Goal: Task Accomplishment & Management: Use online tool/utility

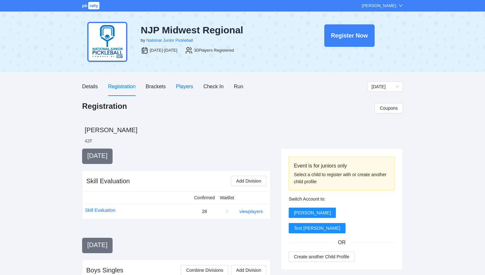
click at [178, 85] on div "Players" at bounding box center [184, 86] width 17 height 8
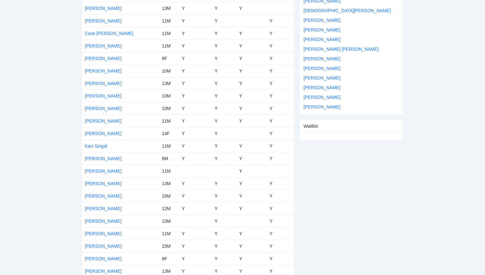
scroll to position [238, 0]
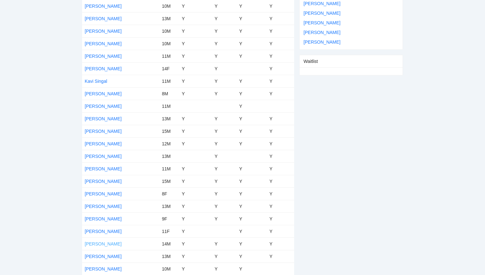
click at [102, 243] on link "[PERSON_NAME]" at bounding box center [103, 243] width 37 height 5
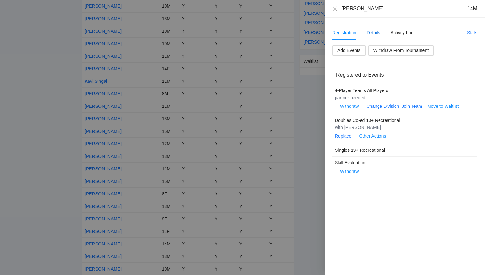
click at [371, 35] on div "Details" at bounding box center [374, 32] width 14 height 7
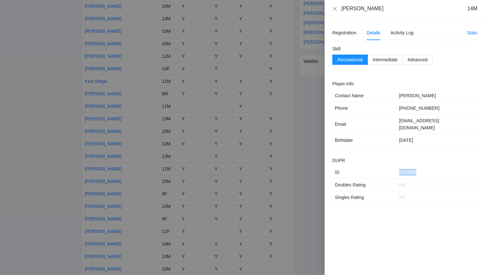
drag, startPoint x: 425, startPoint y: 167, endPoint x: 384, endPoint y: 168, distance: 40.4
click at [384, 167] on tr "ID 9JYKRR" at bounding box center [404, 172] width 145 height 13
copy tr "9JYKRR"
click at [44, 74] on div at bounding box center [242, 137] width 485 height 275
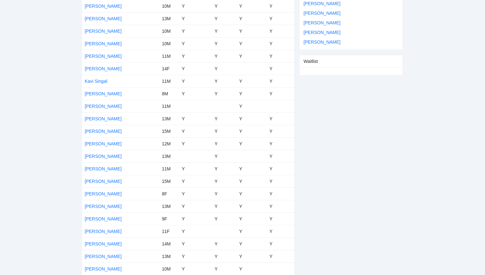
click at [99, 177] on td "[PERSON_NAME]" at bounding box center [120, 181] width 77 height 13
click at [99, 181] on link "[PERSON_NAME]" at bounding box center [103, 181] width 37 height 5
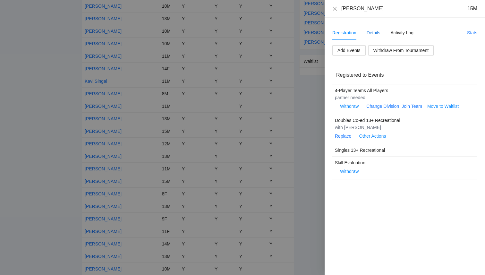
click at [374, 34] on div "Details" at bounding box center [374, 32] width 14 height 7
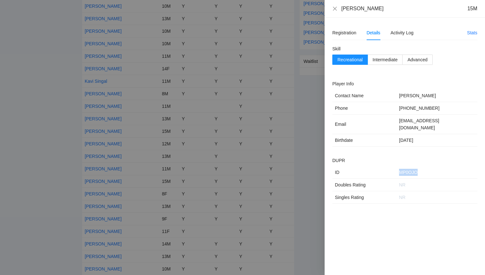
drag, startPoint x: 424, startPoint y: 164, endPoint x: 389, endPoint y: 164, distance: 34.7
click at [389, 166] on tr "ID MP0OJO" at bounding box center [404, 172] width 145 height 13
copy tr "MP0OJO"
click at [334, 10] on icon "close" at bounding box center [335, 8] width 4 height 4
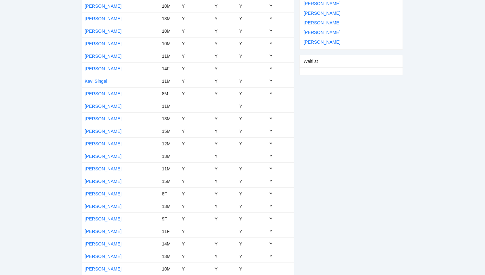
scroll to position [0, 0]
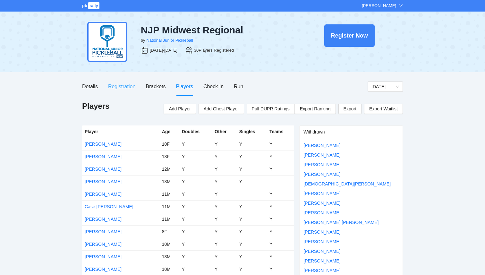
click at [121, 91] on div "Registration" at bounding box center [121, 86] width 27 height 18
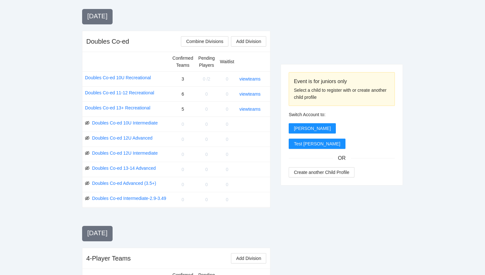
scroll to position [635, 0]
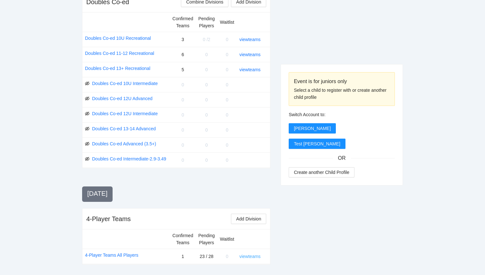
click at [248, 255] on link "view teams" at bounding box center [249, 256] width 21 height 5
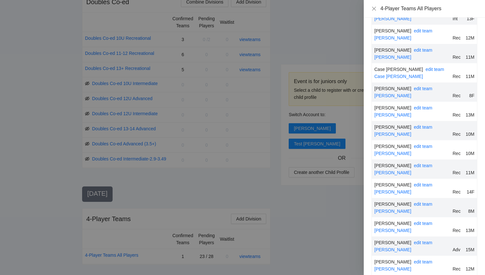
scroll to position [114, 0]
click at [414, 166] on link "edit team" at bounding box center [423, 165] width 19 height 5
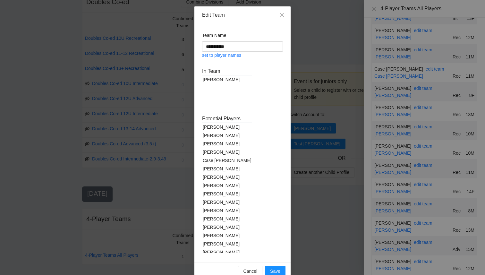
click at [220, 161] on div "Case [PERSON_NAME]" at bounding box center [227, 160] width 50 height 8
click at [219, 153] on div "[PERSON_NAME]" at bounding box center [227, 152] width 50 height 8
click at [216, 177] on div "[PERSON_NAME]" at bounding box center [227, 177] width 50 height 8
click at [228, 53] on link "set to player names" at bounding box center [221, 55] width 39 height 5
type input "**********"
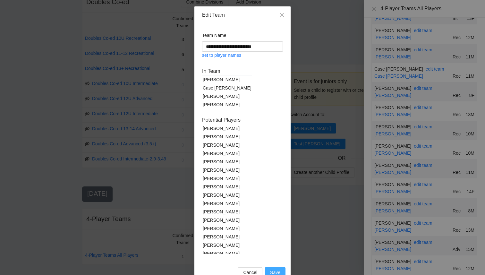
click at [273, 271] on span "Save" at bounding box center [275, 272] width 10 height 7
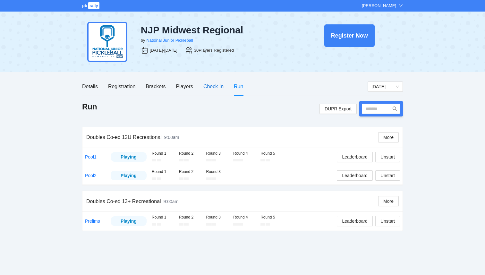
click at [210, 83] on div "Check In" at bounding box center [213, 86] width 20 height 8
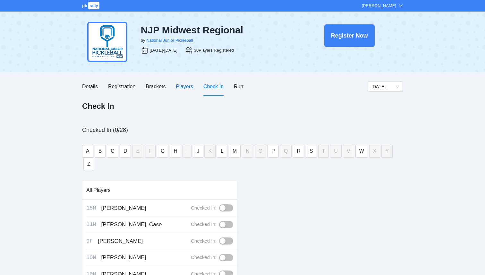
click at [185, 87] on div "Players" at bounding box center [184, 86] width 17 height 8
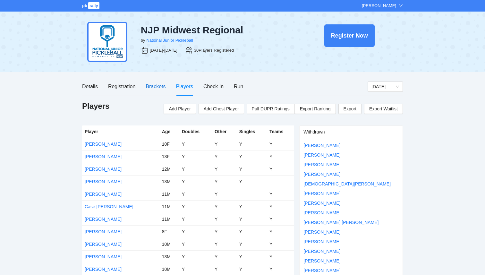
click at [157, 88] on div "Brackets" at bounding box center [156, 86] width 20 height 8
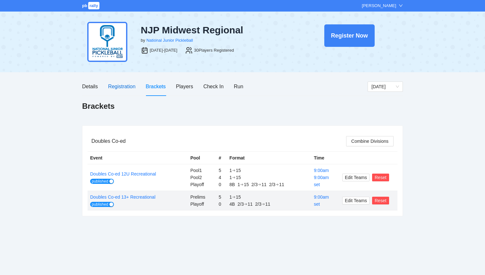
click at [123, 90] on div "Registration" at bounding box center [121, 86] width 27 height 8
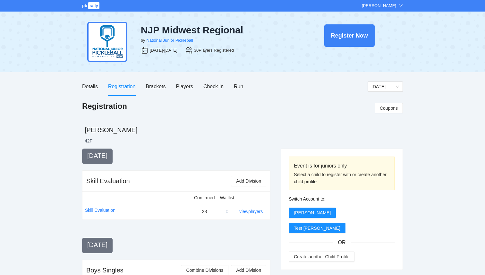
click at [93, 9] on span "rally" at bounding box center [93, 5] width 11 height 7
click at [182, 79] on div "Players" at bounding box center [184, 86] width 17 height 18
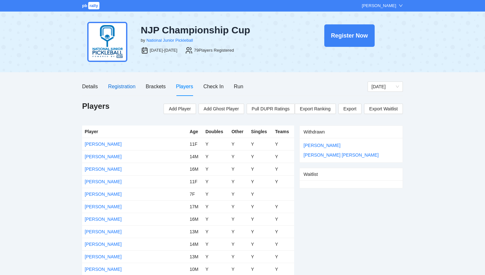
click at [118, 85] on div "Registration" at bounding box center [121, 86] width 27 height 8
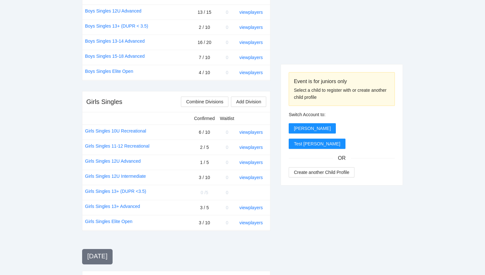
scroll to position [349, 0]
click at [252, 160] on link "view players" at bounding box center [250, 161] width 23 height 5
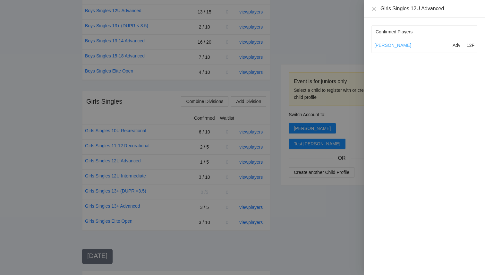
click at [402, 45] on link "Natalia Simson" at bounding box center [393, 45] width 37 height 5
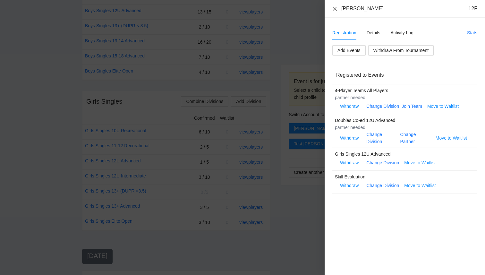
click at [334, 10] on icon "close" at bounding box center [334, 8] width 5 height 5
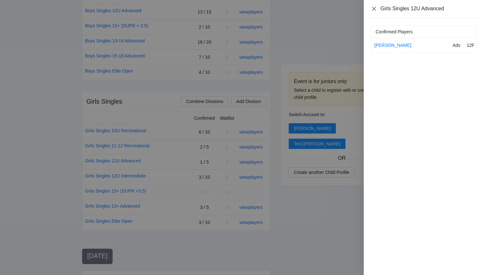
click at [372, 10] on icon "close" at bounding box center [374, 8] width 4 height 4
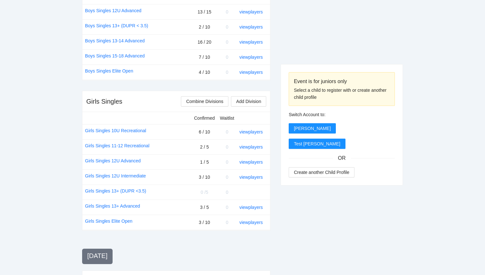
click at [317, 41] on div "Event is for juniors only Select a child to register with or create another chi…" at bounding box center [342, 225] width 122 height 852
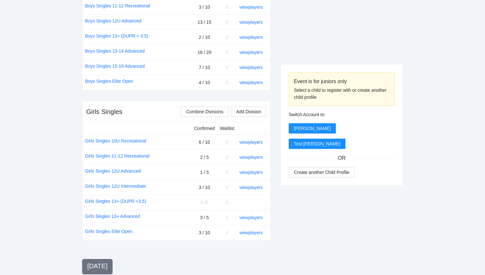
scroll to position [336, 0]
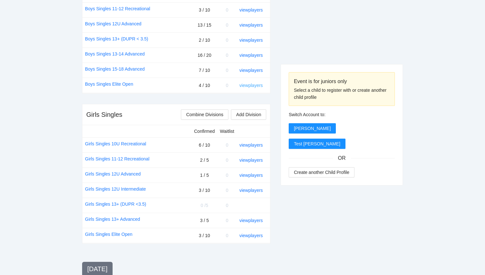
click at [260, 84] on link "view players" at bounding box center [250, 85] width 23 height 5
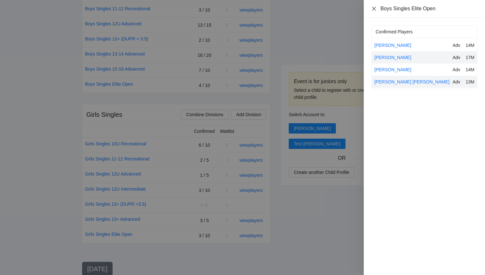
click at [374, 9] on icon "close" at bounding box center [374, 8] width 4 height 4
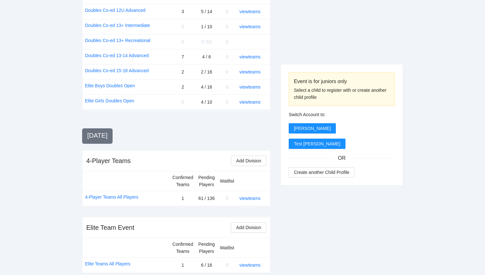
scroll to position [725, 0]
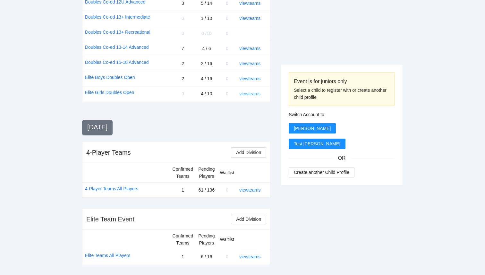
click at [254, 92] on link "view teams" at bounding box center [249, 93] width 21 height 5
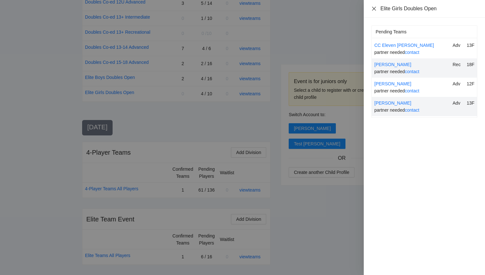
click at [373, 7] on icon "close" at bounding box center [374, 8] width 5 height 5
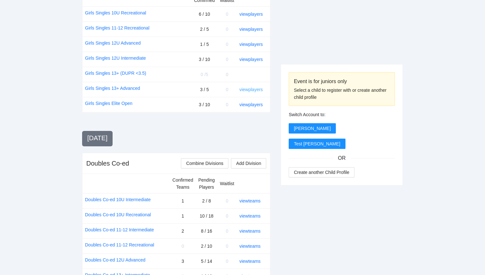
scroll to position [463, 0]
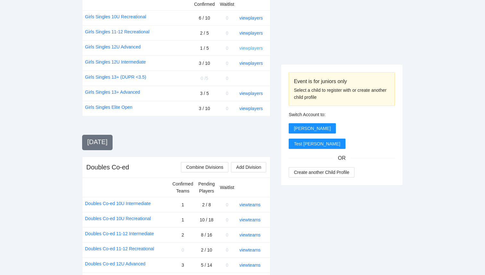
click at [250, 49] on link "view players" at bounding box center [250, 48] width 23 height 5
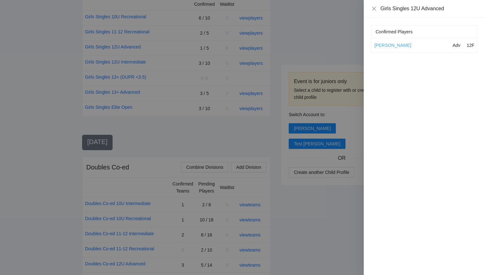
click at [392, 46] on link "Natalia Simson" at bounding box center [393, 45] width 37 height 5
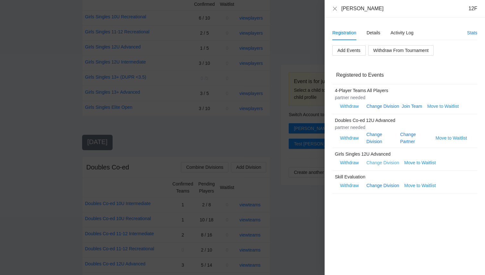
click at [389, 163] on link "Change Division" at bounding box center [382, 162] width 33 height 5
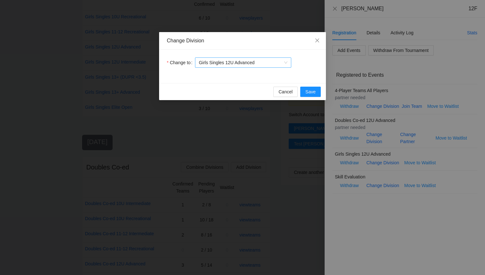
click at [272, 59] on span "Girls Singles 12U Advanced" at bounding box center [243, 63] width 89 height 10
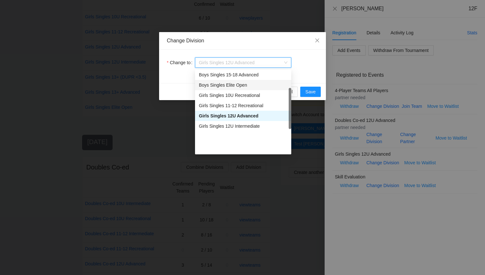
scroll to position [82, 0]
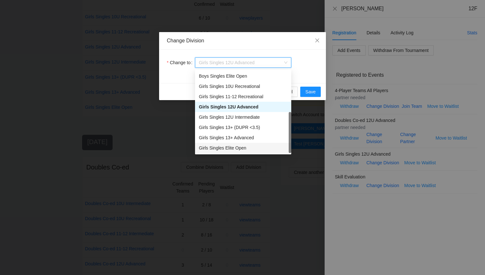
click at [244, 146] on div "Girls Singles Elite Open" at bounding box center [243, 147] width 89 height 7
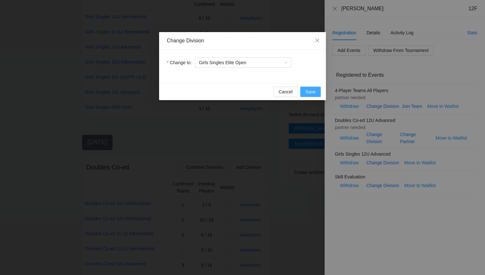
click at [306, 92] on span "Save" at bounding box center [311, 91] width 10 height 7
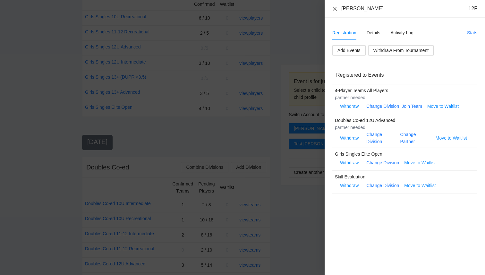
click at [336, 7] on icon "close" at bounding box center [335, 8] width 4 height 4
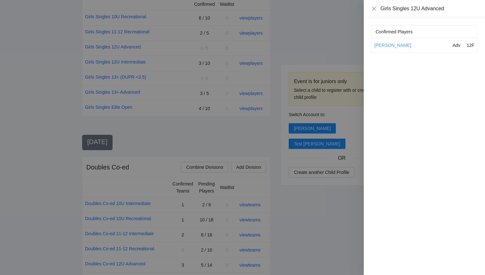
click at [381, 43] on link "Natalia Simson" at bounding box center [393, 45] width 37 height 5
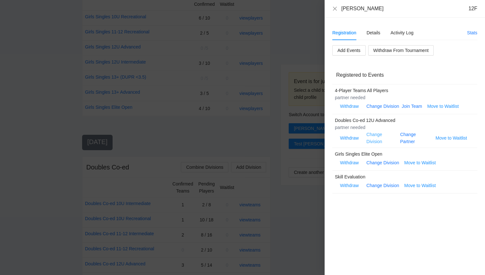
click at [374, 141] on link "Change Division" at bounding box center [374, 138] width 16 height 12
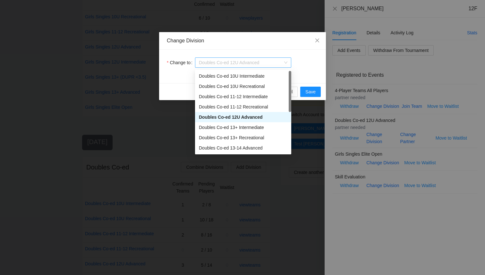
click at [272, 62] on span "Doubles Co-ed 12U Advanced" at bounding box center [243, 63] width 89 height 10
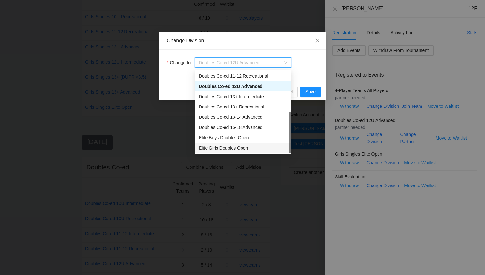
click at [246, 147] on div "Elite Girls Doubles Open" at bounding box center [243, 147] width 89 height 7
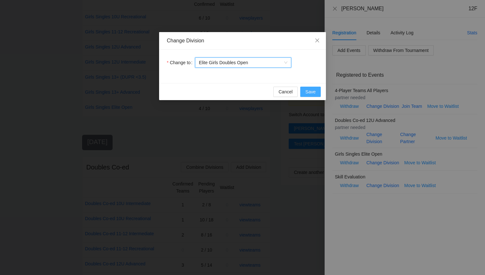
click at [314, 91] on span "Save" at bounding box center [311, 91] width 10 height 7
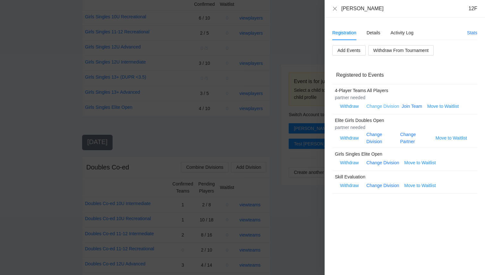
click at [380, 107] on link "Change Division" at bounding box center [382, 106] width 33 height 5
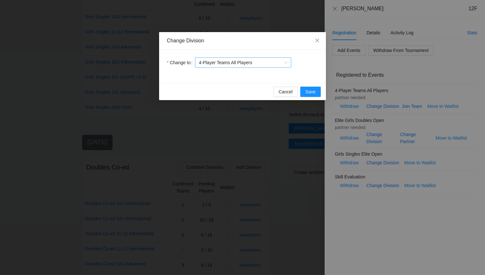
click at [254, 58] on span "4-Player Teams All Players" at bounding box center [243, 63] width 89 height 10
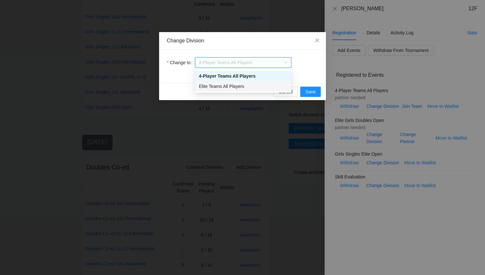
click at [238, 85] on div "Elite Teams All Players" at bounding box center [243, 86] width 89 height 7
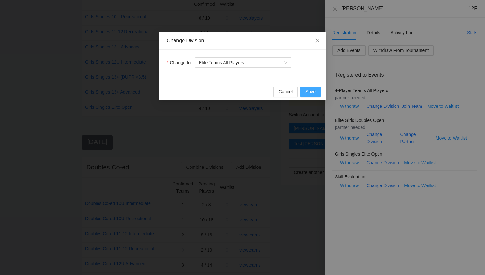
click at [307, 93] on span "Save" at bounding box center [311, 91] width 10 height 7
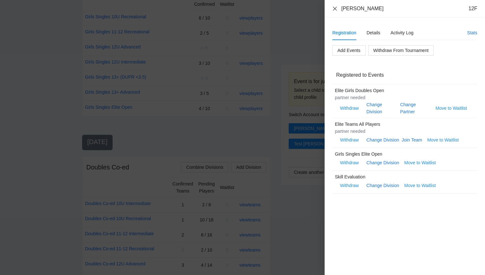
click at [336, 10] on icon "close" at bounding box center [334, 8] width 5 height 5
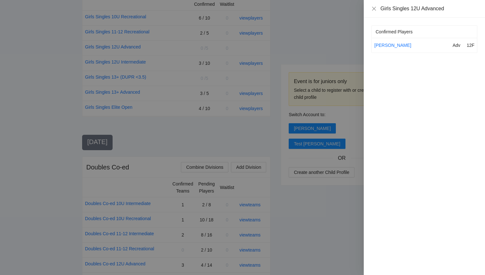
click at [373, 12] on div "Girls Singles 12U Advanced" at bounding box center [425, 8] width 106 height 7
click at [373, 11] on div "Girls Singles 12U Advanced" at bounding box center [425, 8] width 106 height 7
click at [374, 10] on icon "close" at bounding box center [374, 8] width 5 height 5
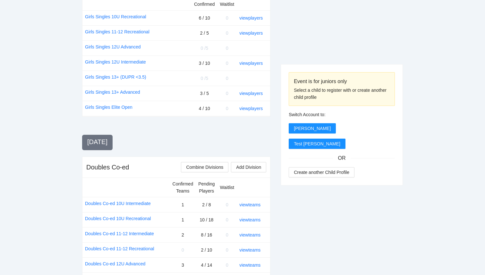
click at [340, 44] on div "Event is for juniors only Select a child to register with or create another chi…" at bounding box center [342, 112] width 122 height 852
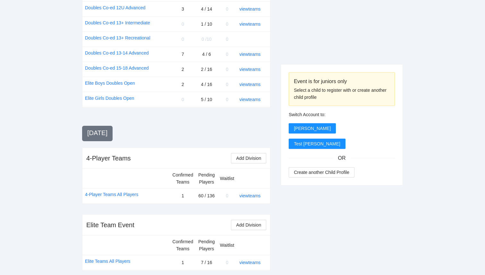
scroll to position [725, 0]
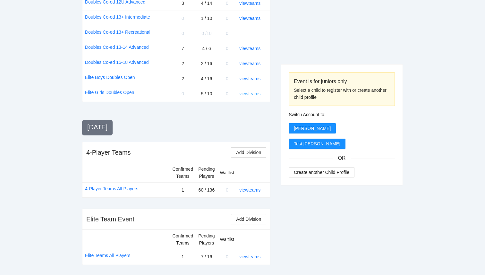
click at [250, 95] on link "view teams" at bounding box center [249, 93] width 21 height 5
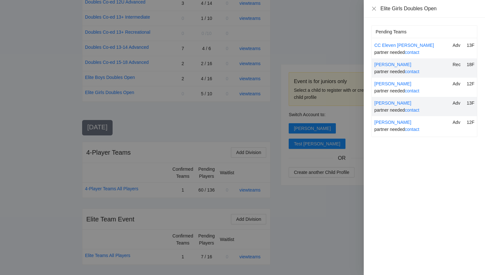
click at [322, 60] on div at bounding box center [242, 137] width 485 height 275
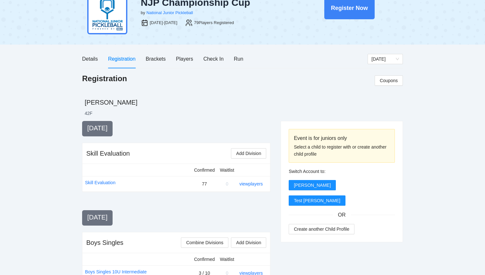
scroll to position [0, 0]
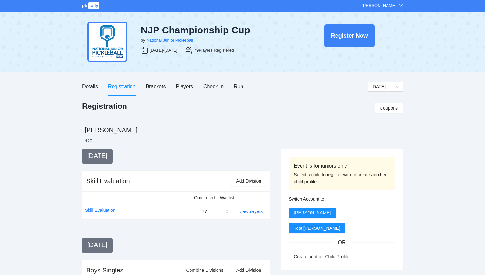
click at [233, 91] on div "Details Registration Brackets Players Check In Run" at bounding box center [162, 86] width 161 height 18
click at [240, 86] on div "Run" at bounding box center [238, 86] width 9 height 8
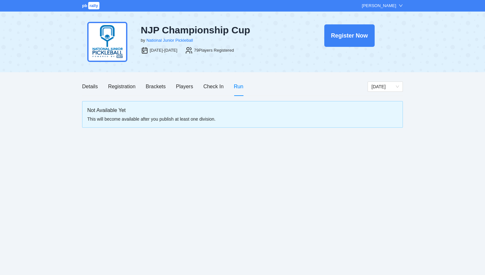
click at [238, 87] on div "Run" at bounding box center [238, 86] width 9 height 8
click at [238, 90] on div "Run" at bounding box center [238, 86] width 9 height 8
click at [94, 7] on span "rally" at bounding box center [93, 5] width 11 height 7
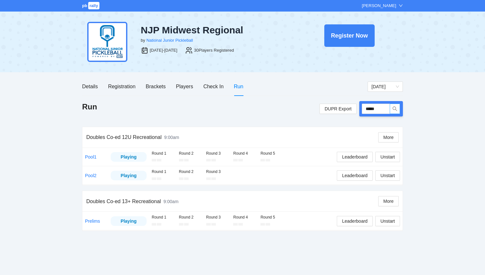
type input "*****"
click at [380, 110] on input "*****" at bounding box center [376, 109] width 28 height 10
type input "****"
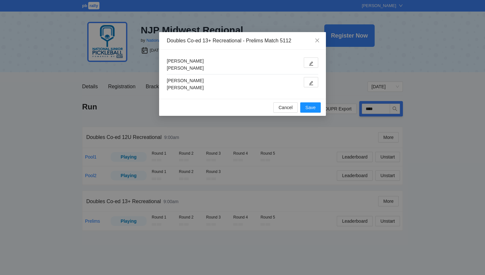
click at [313, 90] on div at bounding box center [309, 84] width 17 height 14
click at [313, 87] on button "button" at bounding box center [311, 82] width 14 height 10
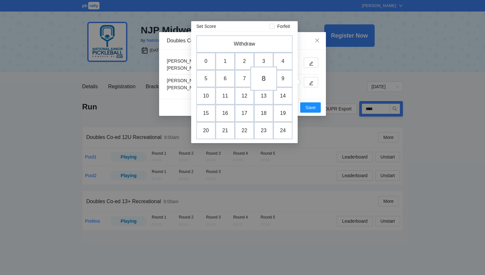
click at [263, 81] on td "8" at bounding box center [263, 78] width 27 height 24
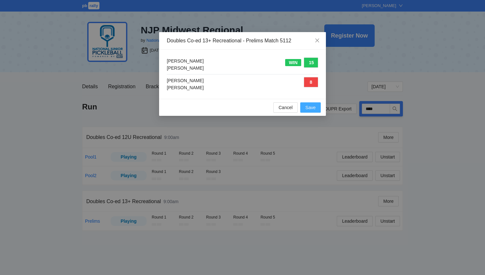
click at [309, 107] on span "Save" at bounding box center [311, 107] width 10 height 7
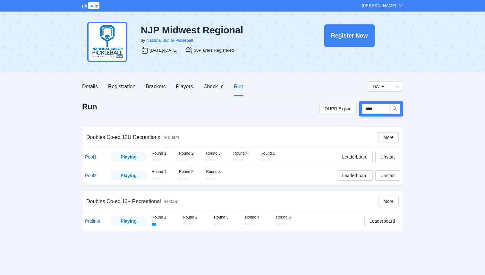
click at [377, 110] on input "****" at bounding box center [376, 109] width 28 height 10
type input "*****"
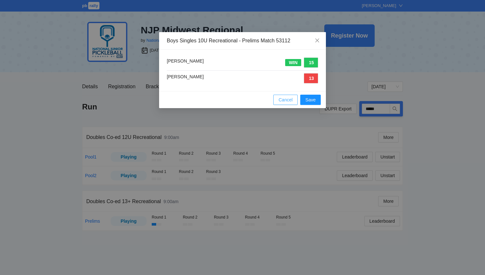
click at [281, 102] on span "Cancel" at bounding box center [286, 99] width 14 height 7
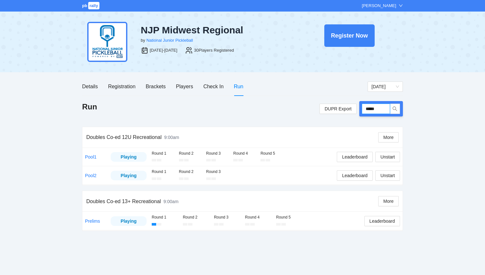
drag, startPoint x: 379, startPoint y: 108, endPoint x: 293, endPoint y: 106, distance: 86.4
click at [293, 106] on div "Run DUPR Export *****" at bounding box center [242, 108] width 321 height 15
type input "****"
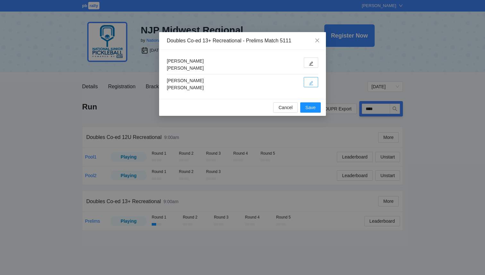
click at [310, 85] on icon "edit" at bounding box center [311, 83] width 4 height 4
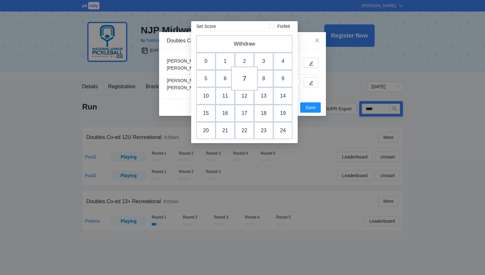
click at [245, 82] on td "7" at bounding box center [244, 78] width 27 height 24
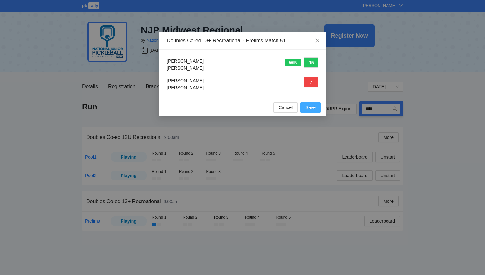
click at [309, 109] on span "Save" at bounding box center [311, 107] width 10 height 7
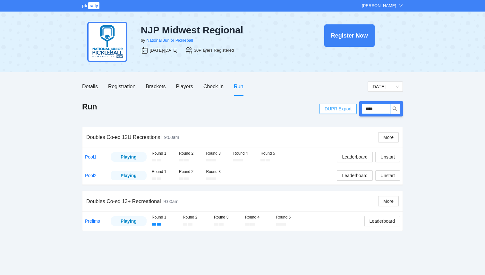
drag, startPoint x: 380, startPoint y: 110, endPoint x: 330, endPoint y: 108, distance: 49.8
click at [330, 108] on div "DUPR Export ****" at bounding box center [361, 108] width 83 height 15
type input "*****"
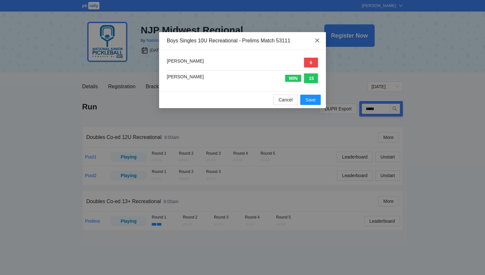
click at [318, 39] on icon "close" at bounding box center [317, 40] width 5 height 5
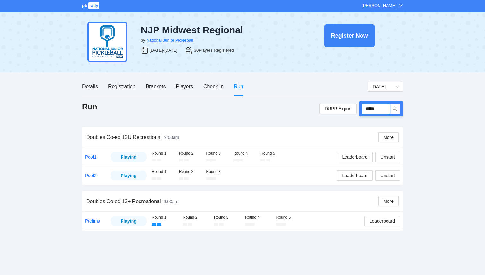
drag, startPoint x: 379, startPoint y: 107, endPoint x: 317, endPoint y: 100, distance: 62.3
click at [318, 100] on div "Details Registration Brackets Players Check In Run [DATE] Run DUPR Export *****…" at bounding box center [242, 156] width 321 height 159
click at [91, 157] on link "Pool1" at bounding box center [91, 156] width 12 height 5
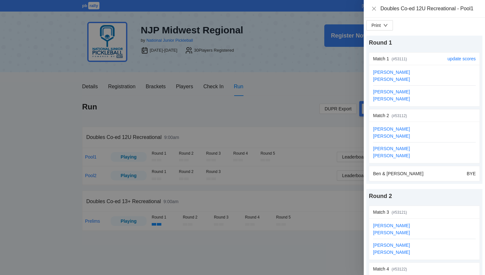
click at [464, 55] on div "update scores" at bounding box center [462, 59] width 28 height 12
click at [464, 56] on link "update scores" at bounding box center [462, 58] width 28 height 5
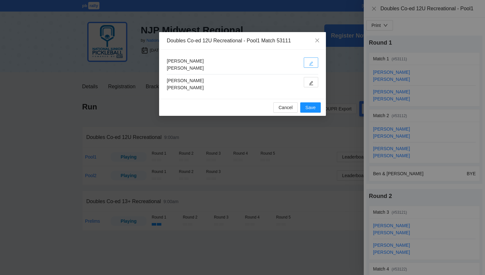
click at [312, 63] on icon "edit" at bounding box center [311, 64] width 4 height 4
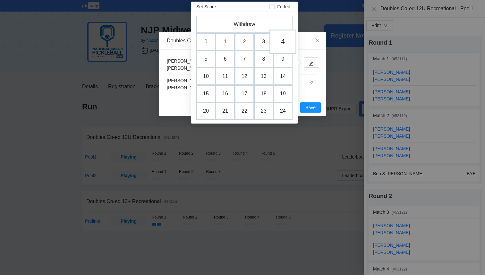
click at [278, 43] on td "4" at bounding box center [283, 42] width 27 height 24
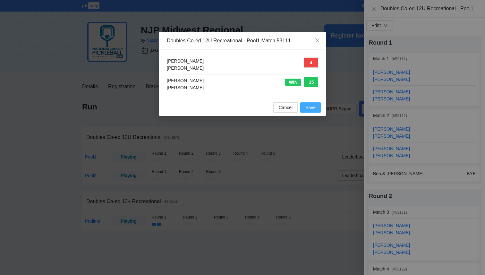
click at [314, 110] on span "Save" at bounding box center [311, 107] width 10 height 7
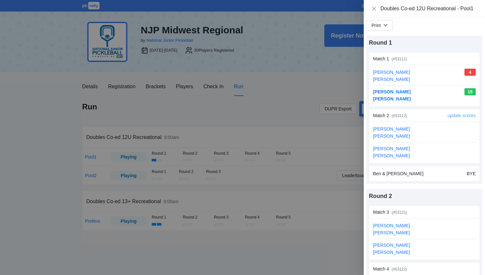
click at [459, 115] on link "update scores" at bounding box center [462, 115] width 28 height 5
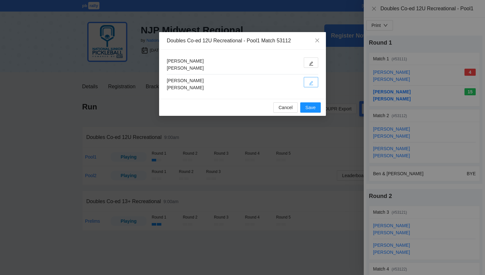
click at [314, 86] on button "button" at bounding box center [311, 82] width 14 height 10
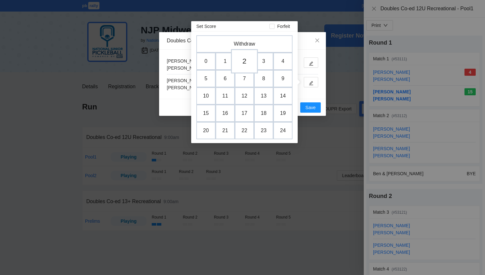
click at [248, 62] on td "2" at bounding box center [244, 61] width 27 height 24
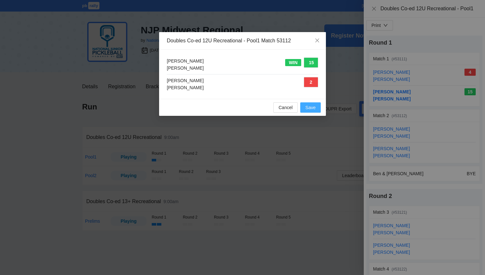
click at [312, 112] on button "Save" at bounding box center [310, 107] width 21 height 10
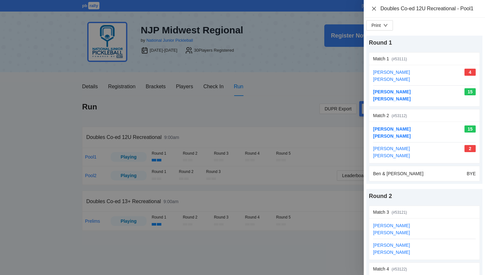
click at [374, 8] on icon "close" at bounding box center [374, 8] width 5 height 5
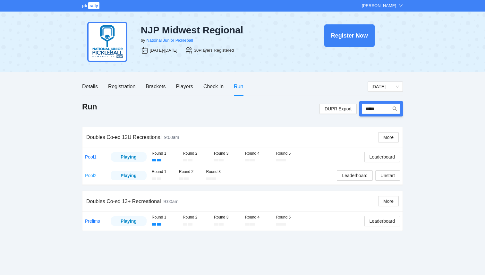
click at [89, 175] on link "Pool2" at bounding box center [91, 175] width 12 height 5
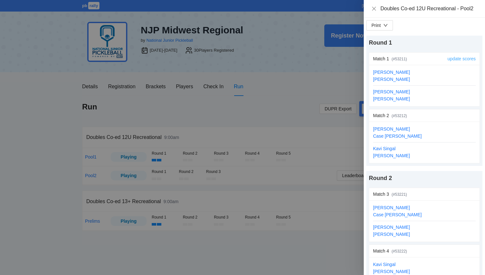
click at [455, 59] on link "update scores" at bounding box center [462, 58] width 28 height 5
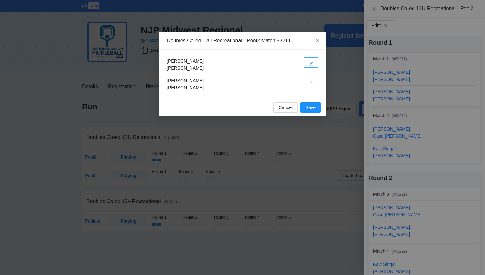
click at [314, 61] on button "button" at bounding box center [311, 62] width 14 height 10
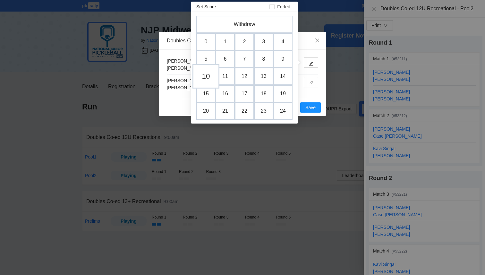
click at [211, 78] on td "10" at bounding box center [206, 76] width 27 height 24
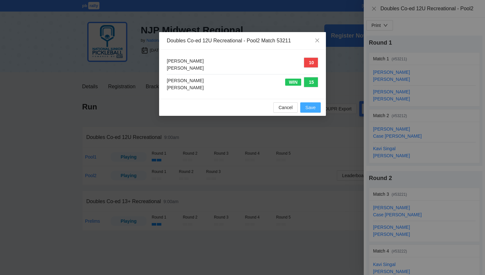
click at [309, 107] on span "Save" at bounding box center [311, 107] width 10 height 7
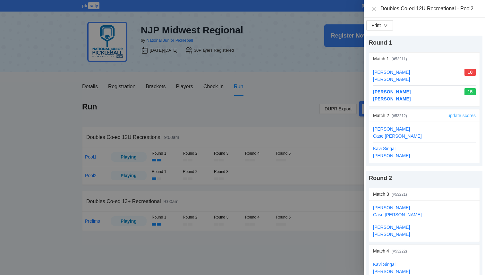
click at [454, 116] on link "update scores" at bounding box center [462, 115] width 28 height 5
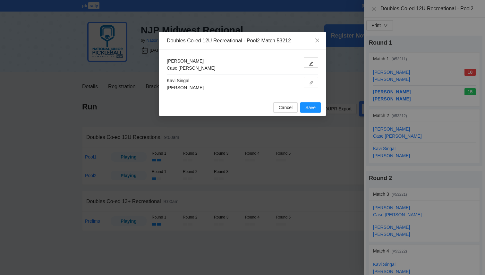
click at [311, 69] on div at bounding box center [309, 64] width 17 height 14
click at [311, 68] on div at bounding box center [309, 64] width 17 height 14
click at [311, 63] on icon "edit" at bounding box center [311, 63] width 4 height 4
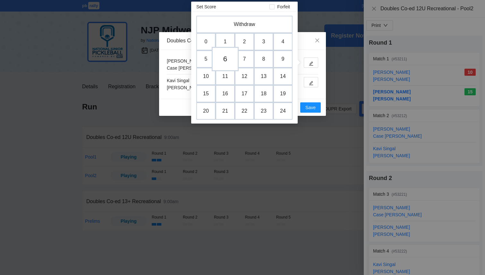
click at [225, 60] on td "6" at bounding box center [225, 59] width 27 height 24
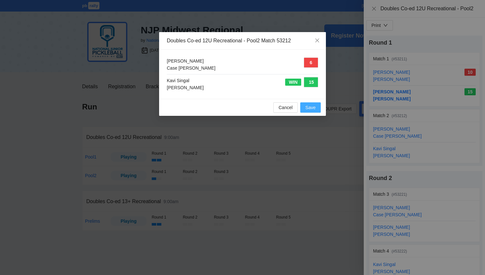
click at [309, 107] on span "Save" at bounding box center [311, 107] width 10 height 7
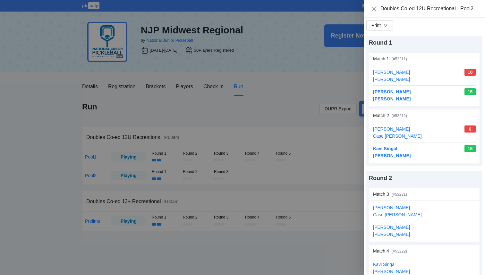
click at [374, 8] on icon "close" at bounding box center [374, 8] width 4 height 4
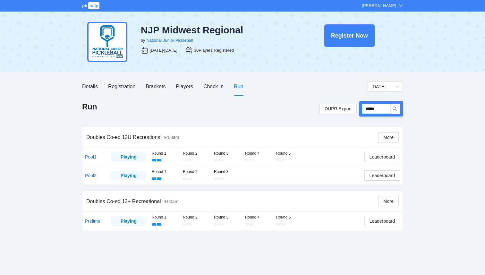
drag, startPoint x: 381, startPoint y: 110, endPoint x: 314, endPoint y: 95, distance: 69.1
click at [314, 95] on div "Details Registration Brackets Players Check In Run [DATE] Run DUPR Export *****…" at bounding box center [242, 156] width 321 height 159
type input "****"
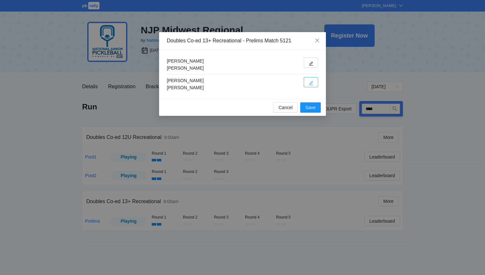
click at [314, 86] on button "button" at bounding box center [311, 82] width 14 height 10
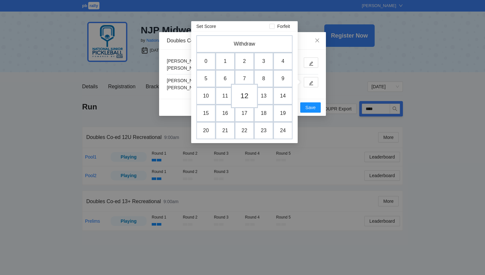
click at [238, 102] on td "12" at bounding box center [244, 96] width 27 height 24
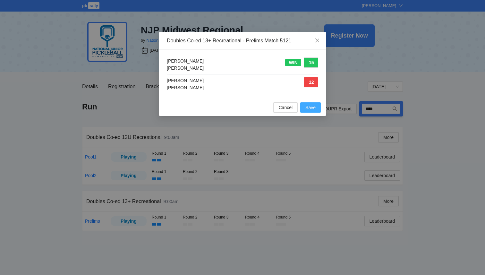
click at [309, 106] on span "Save" at bounding box center [311, 107] width 10 height 7
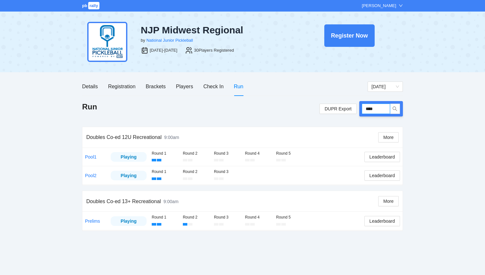
drag, startPoint x: 378, startPoint y: 111, endPoint x: 310, endPoint y: 113, distance: 67.7
click at [310, 113] on div "Run DUPR Export ****" at bounding box center [242, 108] width 321 height 15
type input "*****"
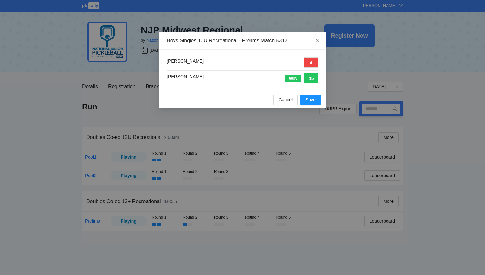
type input "*****"
click at [286, 99] on span "Cancel" at bounding box center [286, 99] width 14 height 7
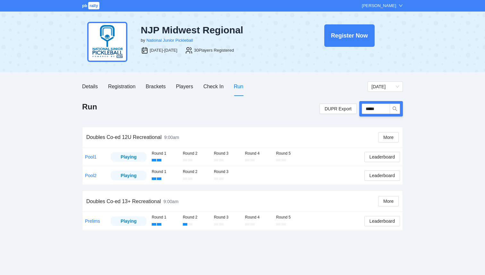
click at [259, 171] on div "Round 1 Round 2 Round 3" at bounding box center [258, 175] width 213 height 13
click at [87, 157] on link "Pool1" at bounding box center [91, 156] width 12 height 5
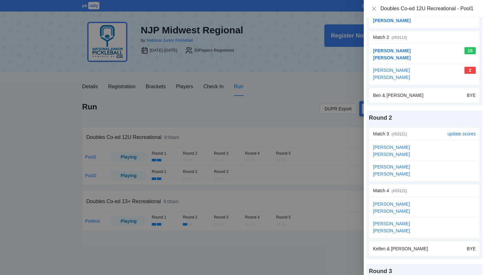
scroll to position [83, 0]
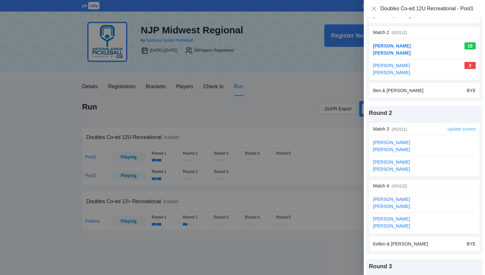
click at [466, 129] on link "update scores" at bounding box center [462, 128] width 28 height 5
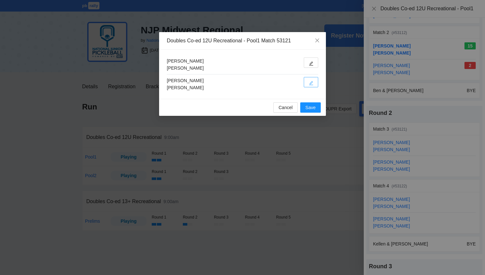
click at [316, 82] on button "button" at bounding box center [311, 82] width 14 height 10
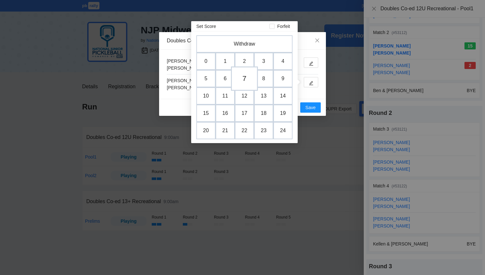
click at [243, 80] on td "7" at bounding box center [244, 78] width 27 height 24
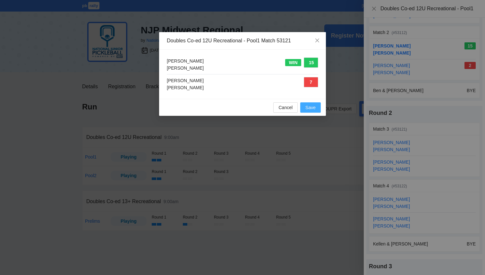
click at [315, 108] on span "Save" at bounding box center [311, 107] width 10 height 7
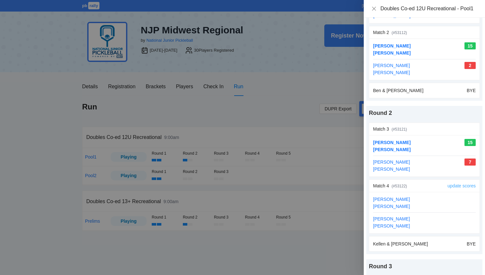
click at [463, 187] on link "update scores" at bounding box center [462, 185] width 28 height 5
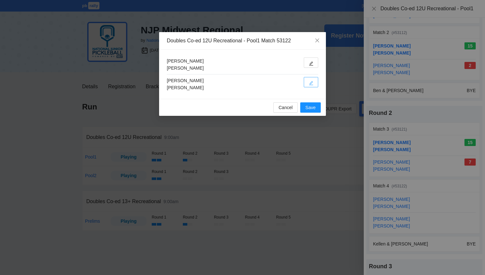
click at [313, 85] on icon "edit" at bounding box center [311, 83] width 4 height 4
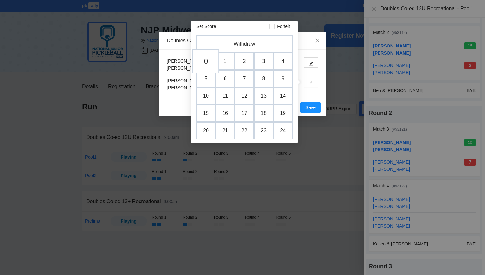
click at [198, 63] on td "0" at bounding box center [206, 61] width 27 height 24
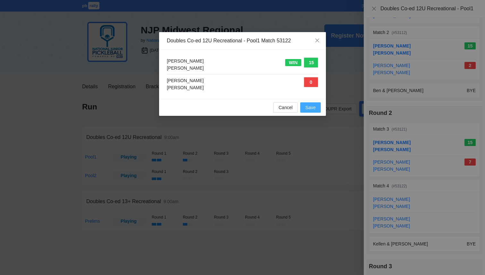
click at [311, 109] on span "Save" at bounding box center [311, 107] width 10 height 7
